Goal: Task Accomplishment & Management: Use online tool/utility

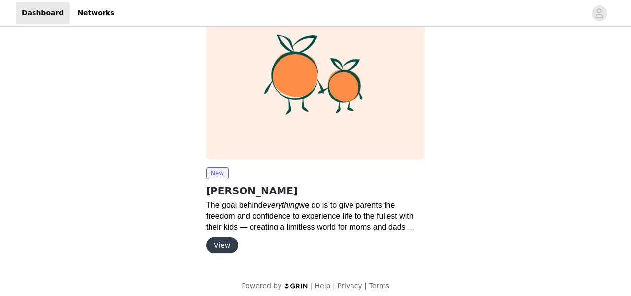
scroll to position [52, 0]
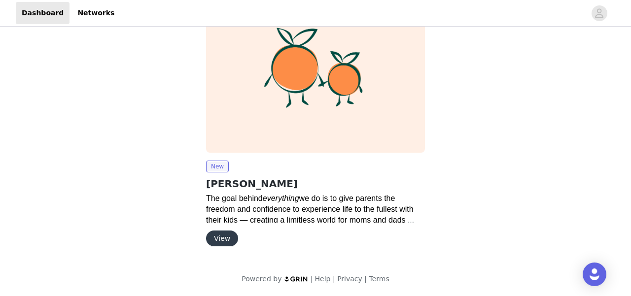
click at [222, 236] on button "View" at bounding box center [222, 239] width 32 height 16
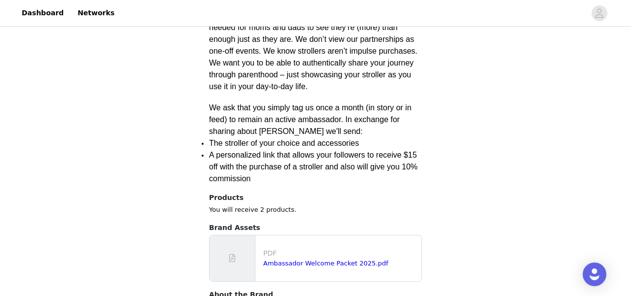
scroll to position [504, 0]
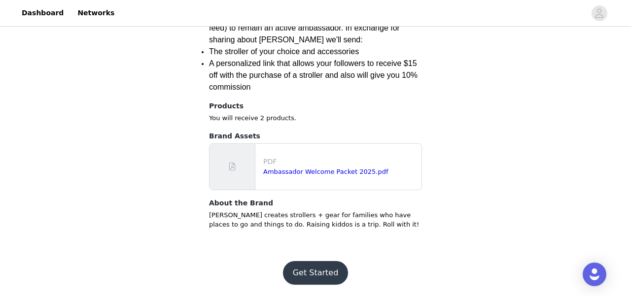
click at [318, 268] on button "Get Started" at bounding box center [316, 273] width 66 height 24
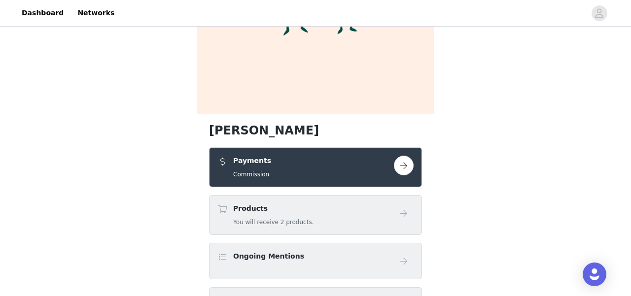
scroll to position [184, 0]
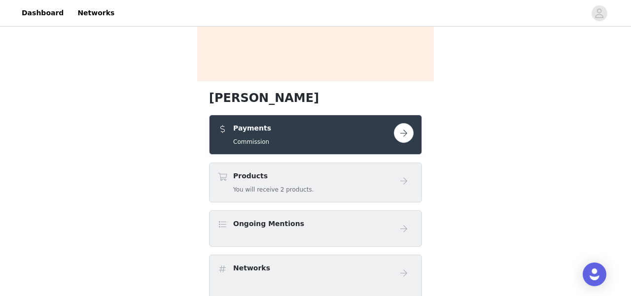
click at [407, 145] on div "Payments Commission" at bounding box center [316, 134] width 196 height 23
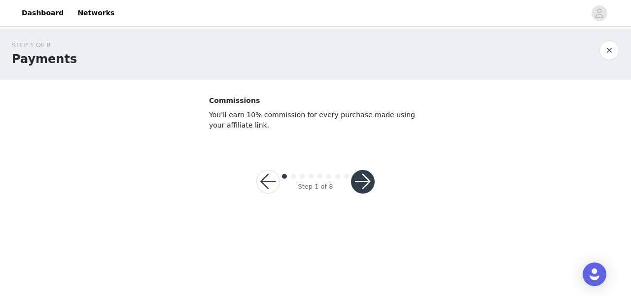
click at [369, 178] on button "button" at bounding box center [363, 182] width 24 height 24
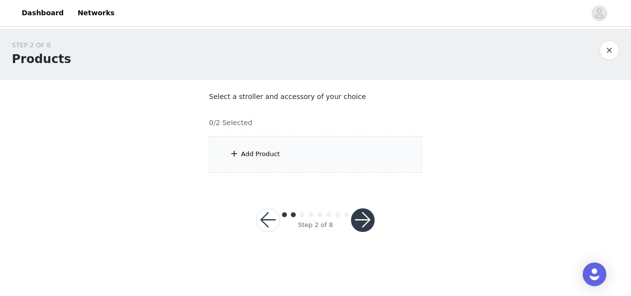
click at [243, 150] on div "Add Product" at bounding box center [260, 154] width 39 height 10
